Goal: Book appointment/travel/reservation

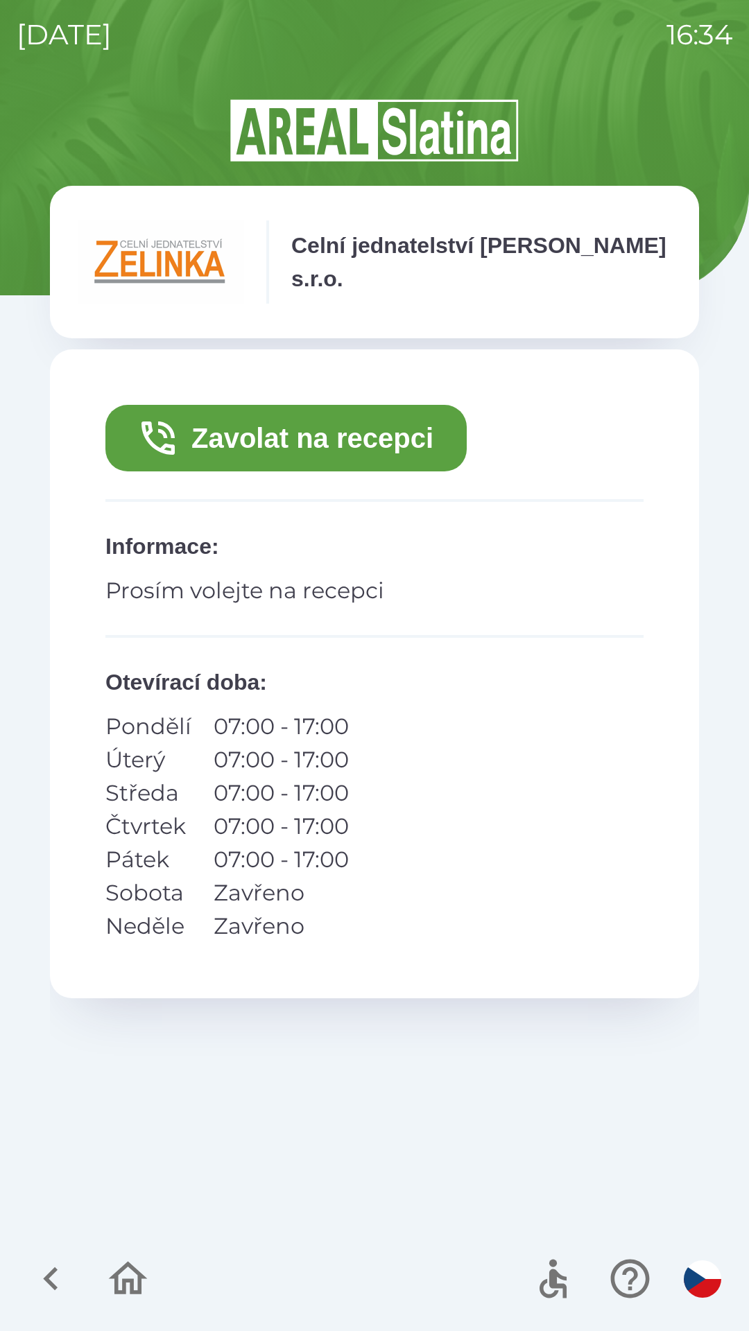
click at [300, 440] on button "Zavolat na recepci" at bounding box center [285, 438] width 361 height 67
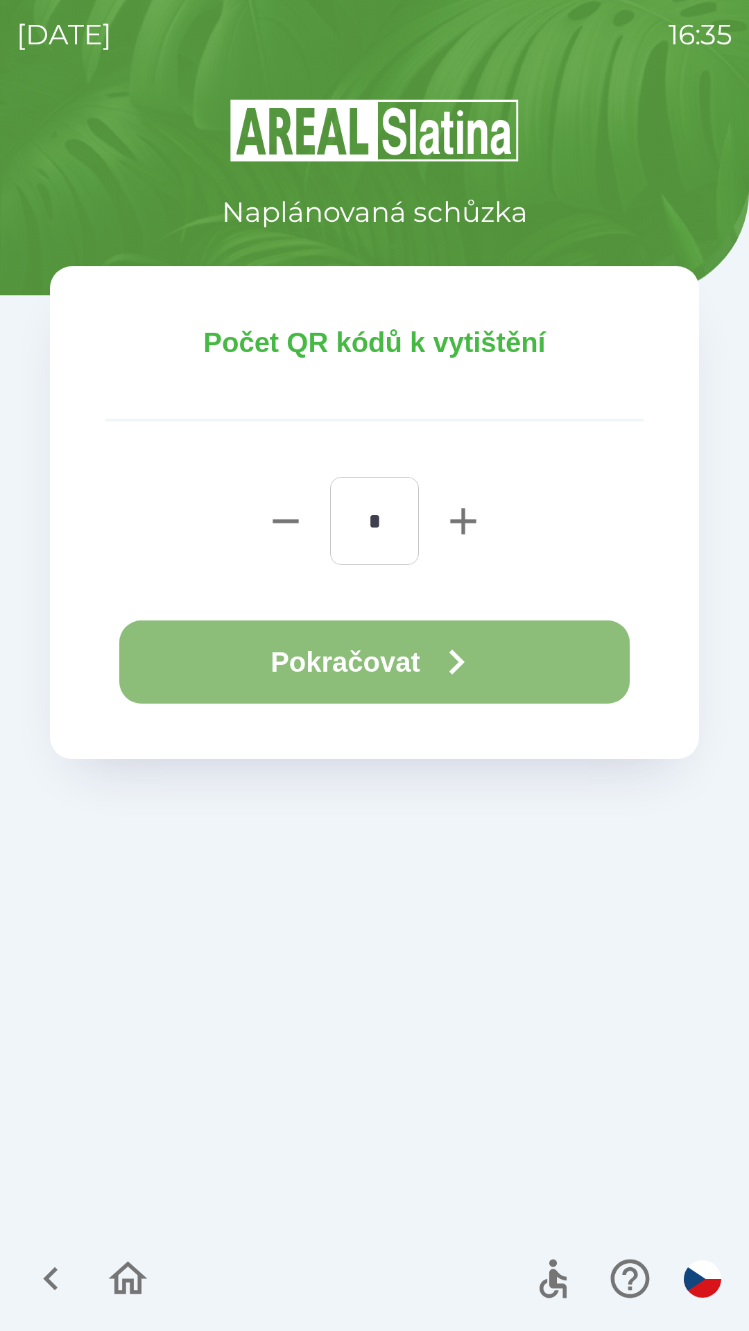
click at [364, 666] on button "Pokračovat" at bounding box center [374, 662] width 510 height 83
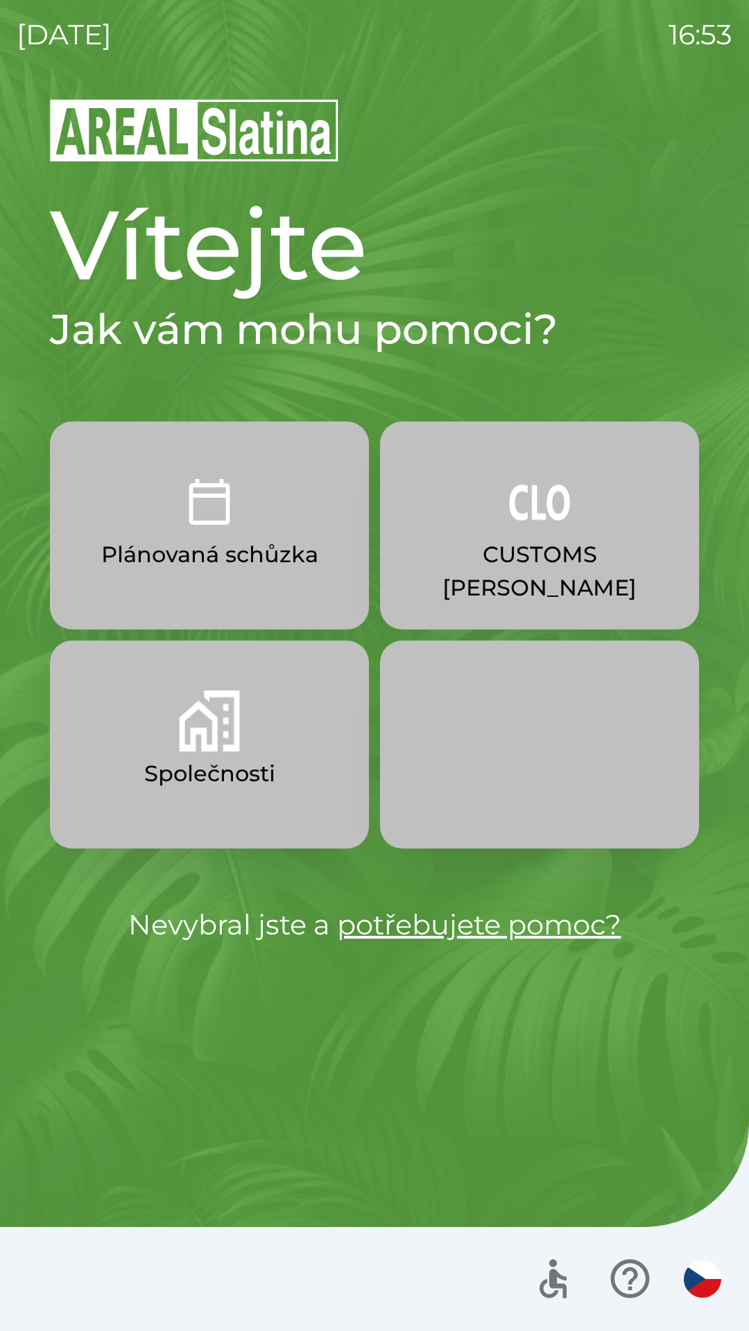
click at [519, 544] on p "CUSTOMS [PERSON_NAME]" at bounding box center [539, 571] width 252 height 67
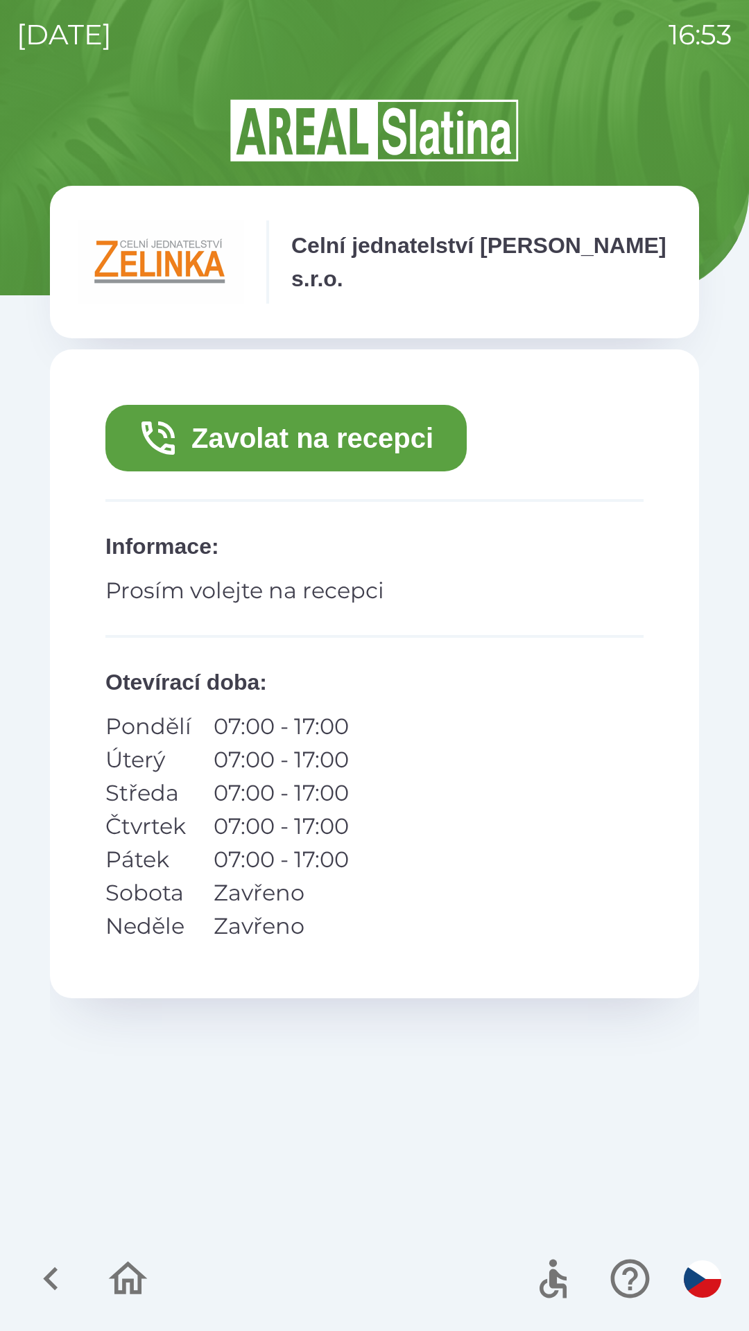
click at [342, 450] on button "Zavolat na recepci" at bounding box center [285, 438] width 361 height 67
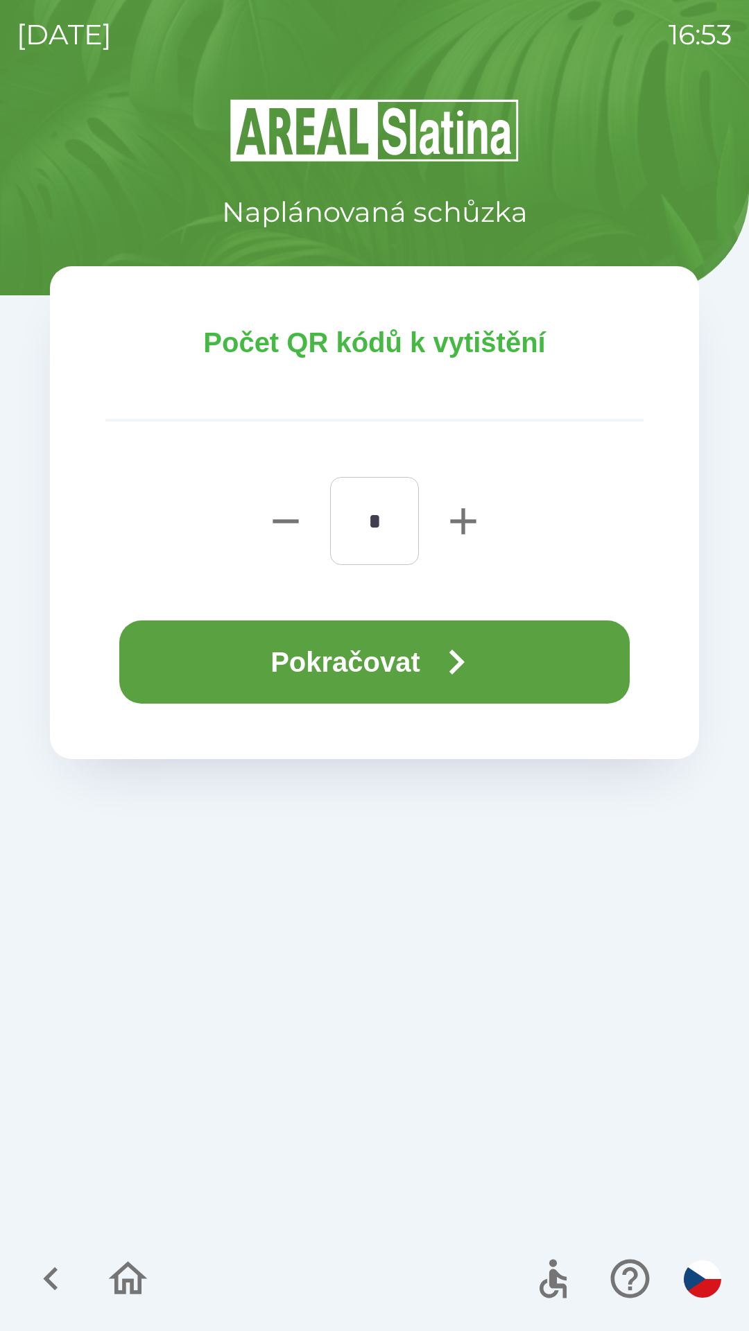
click at [351, 647] on button "Pokračovat" at bounding box center [374, 662] width 510 height 83
